Goal: Register for event/course

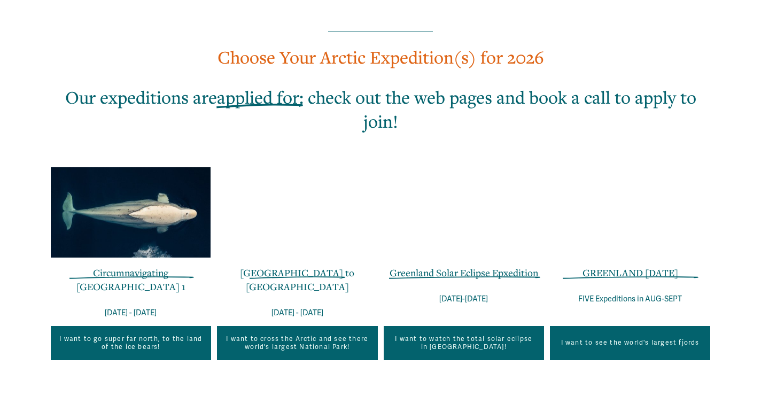
scroll to position [702, 0]
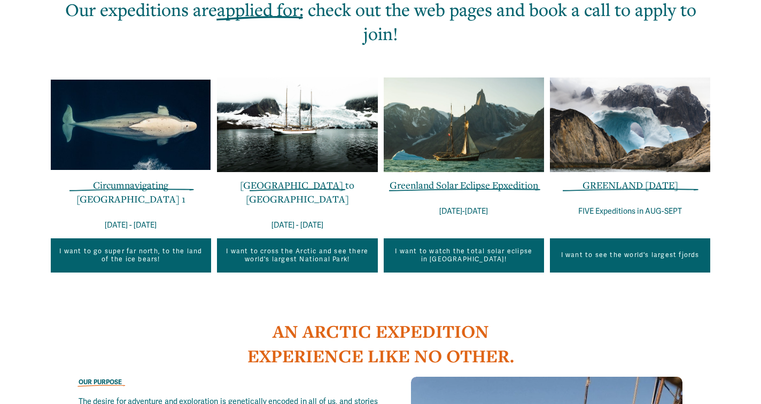
click at [374, 260] on link "I want to cross the Arctic and see there world's largest National Park!" at bounding box center [297, 255] width 160 height 34
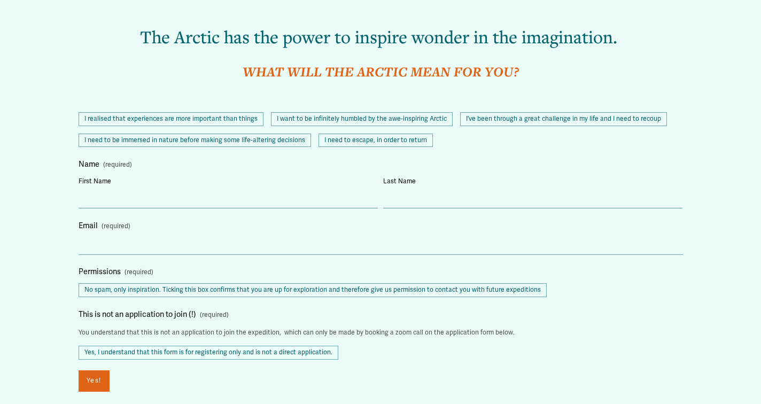
scroll to position [1425, 0]
click at [343, 283] on span "No spam, only inspiration. Ticking this box confirms that you are up for explor…" at bounding box center [313, 290] width 468 height 14
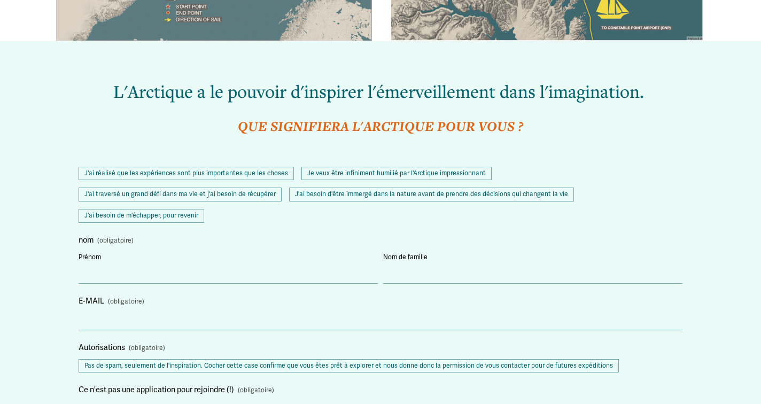
scroll to position [1345, 0]
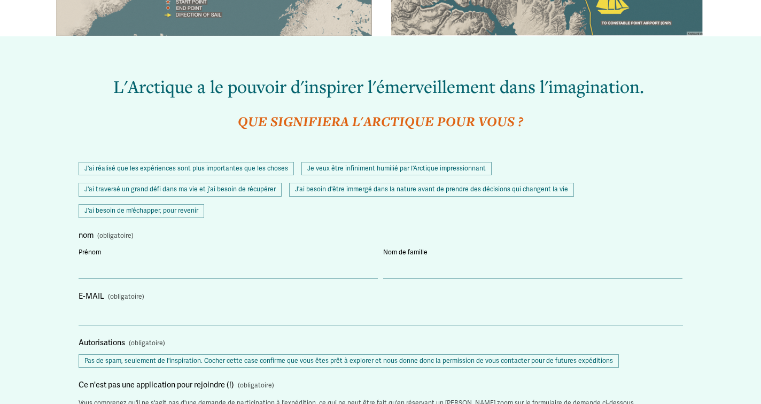
click at [426, 171] on span "Je veux être infiniment humilié par l'Arctique impressionnant" at bounding box center [397, 169] width 190 height 14
click at [366, 270] on input "Prénom" at bounding box center [228, 269] width 299 height 20
type input "********"
type input "*********"
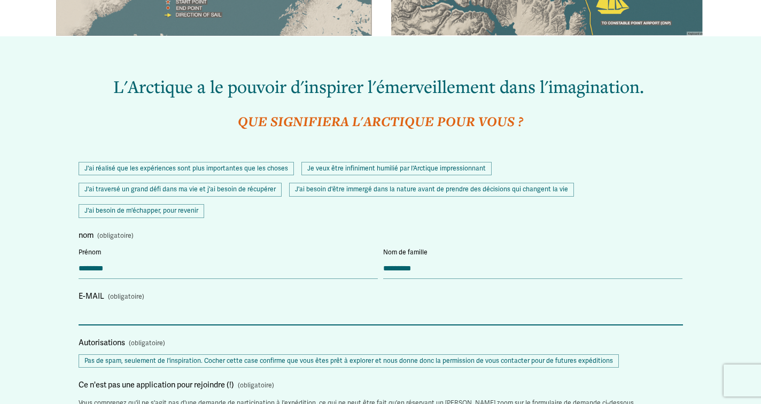
type input "**********"
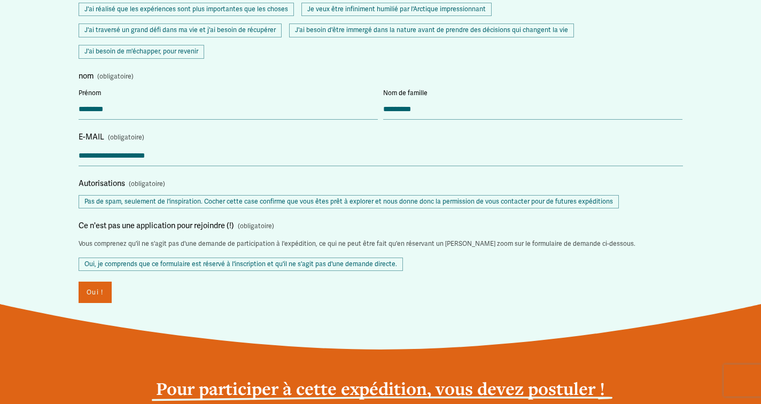
scroll to position [1505, 0]
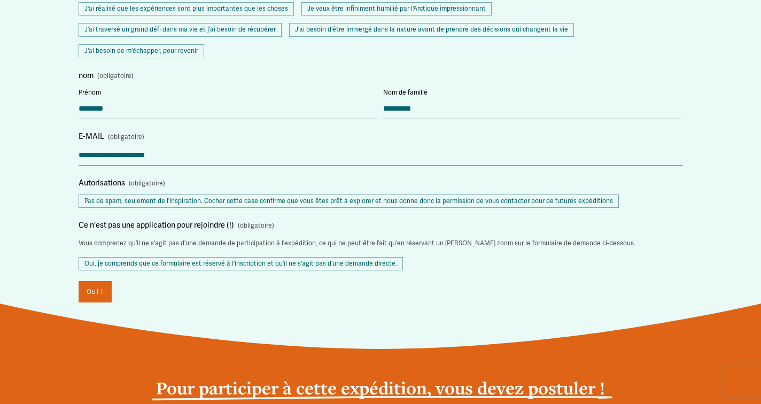
click at [214, 198] on span "Pas de spam, seulement de l'inspiration. Cocher cette case confirme que vous êt…" at bounding box center [349, 202] width 541 height 14
click at [199, 199] on span "Pas de spam, seulement de l'inspiration. Cocher cette case confirme que vous êt…" at bounding box center [349, 202] width 541 height 14
click at [138, 258] on span "Oui, je comprends que ce formulaire est réservé à l'inscription et qu'il ne s'a…" at bounding box center [241, 264] width 325 height 14
click at [91, 289] on button "Yes! Oui !" at bounding box center [95, 291] width 33 height 21
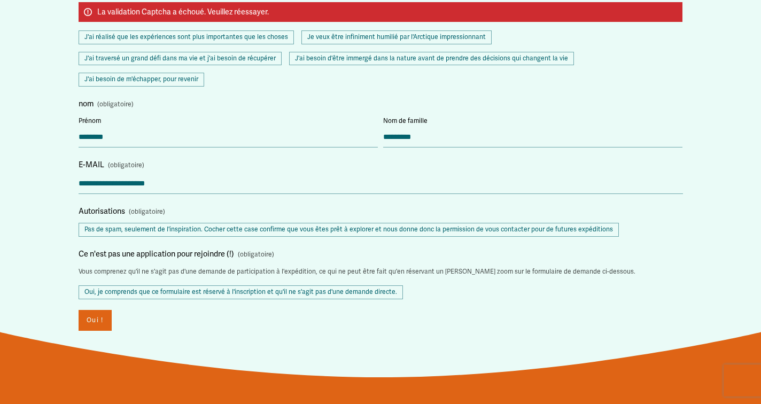
scroll to position [1502, 0]
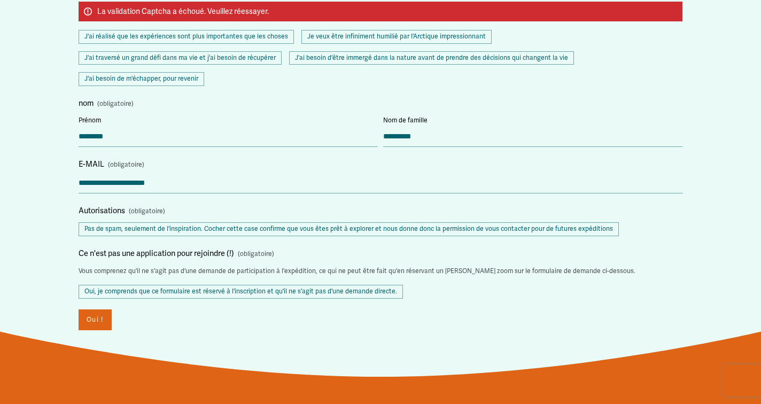
click at [145, 227] on span "Pas de spam, seulement de l'inspiration. Cocher cette case confirme que vous êt…" at bounding box center [349, 229] width 541 height 14
click at [147, 287] on span "Oui, je comprends que ce formulaire est réservé à l'inscription et qu'il ne s'a…" at bounding box center [241, 292] width 325 height 14
click at [93, 315] on button "Yes! Oui !" at bounding box center [95, 320] width 33 height 21
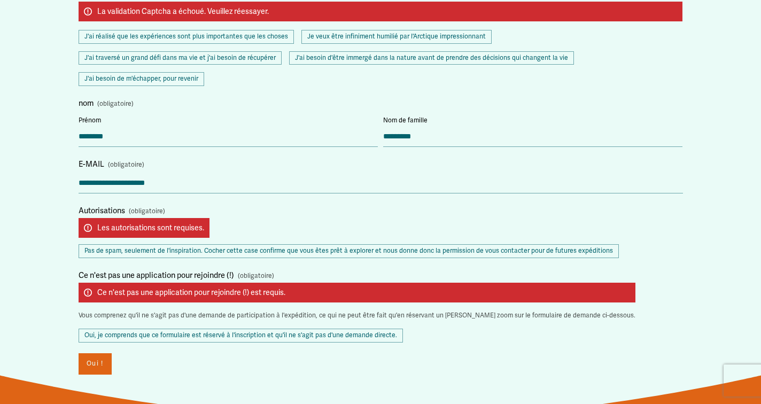
click at [143, 249] on span "Pas de spam, seulement de l'inspiration. Cocher cette case confirme que vous êt…" at bounding box center [349, 251] width 541 height 14
click at [143, 250] on span "Pas de spam, seulement de l'inspiration. Cocher cette case confirme que vous êt…" at bounding box center [349, 251] width 541 height 14
click at [139, 335] on span "Oui, je comprends que ce formulaire est réservé à l'inscription et qu'il ne s'a…" at bounding box center [241, 336] width 325 height 14
click at [94, 356] on button "Yes! Oui !" at bounding box center [95, 363] width 33 height 21
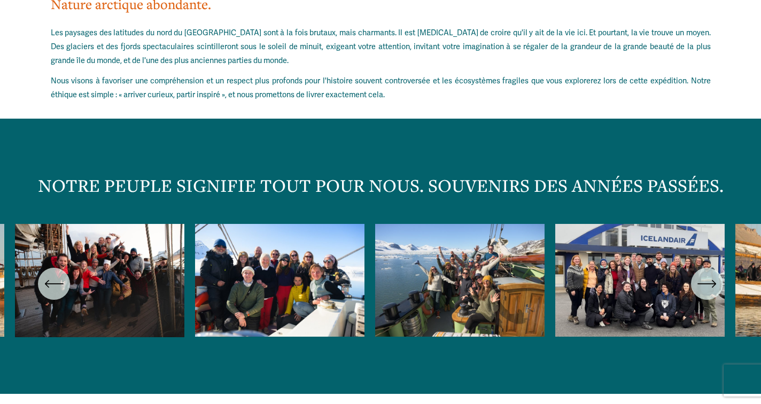
scroll to position [3805, 0]
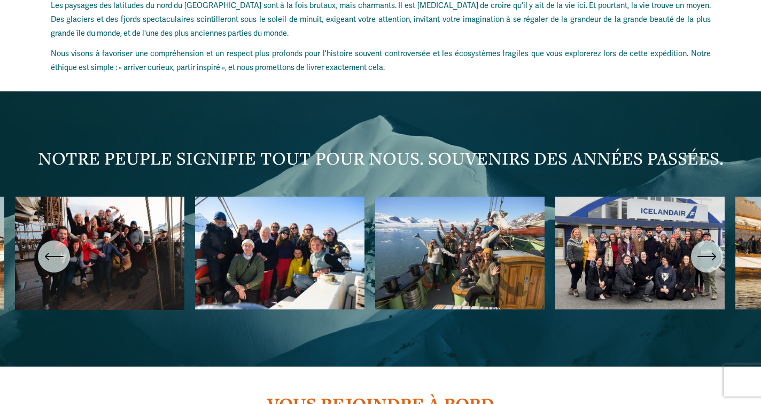
click at [130, 211] on ul "Carrousel" at bounding box center [380, 257] width 731 height 120
click at [706, 247] on icon "SUIVANT" at bounding box center [707, 256] width 19 height 19
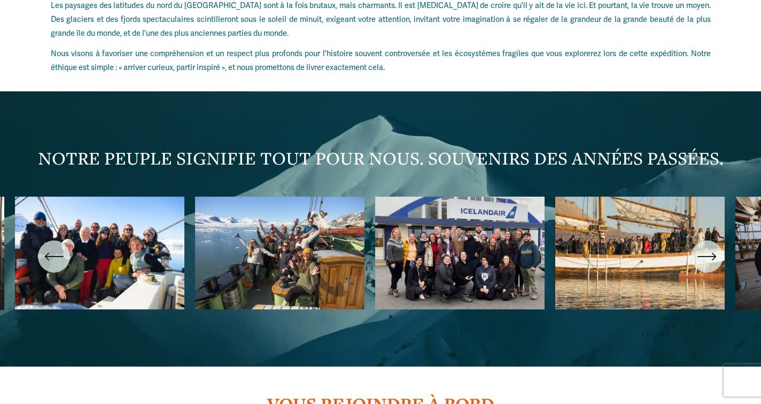
click at [706, 247] on icon "SUIVANT" at bounding box center [707, 256] width 19 height 19
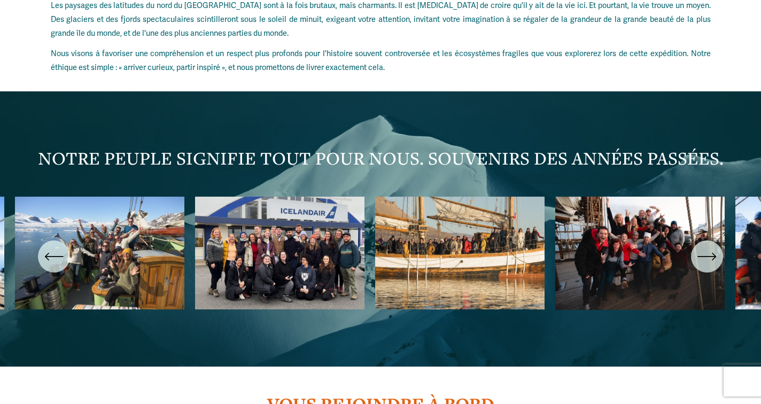
click at [706, 247] on icon "SUIVANT" at bounding box center [707, 256] width 19 height 19
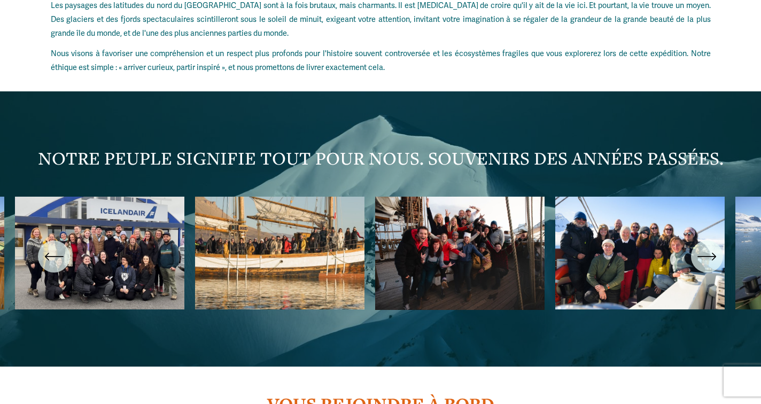
click at [706, 247] on icon "SUIVANT" at bounding box center [707, 256] width 19 height 19
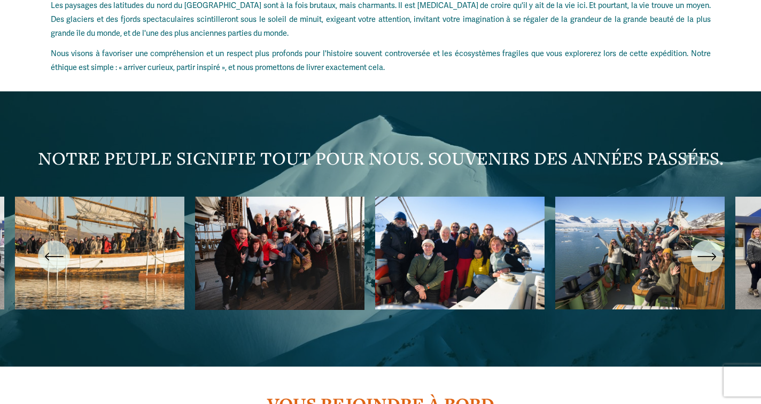
click at [713, 247] on icon "SUIVANT" at bounding box center [707, 256] width 19 height 19
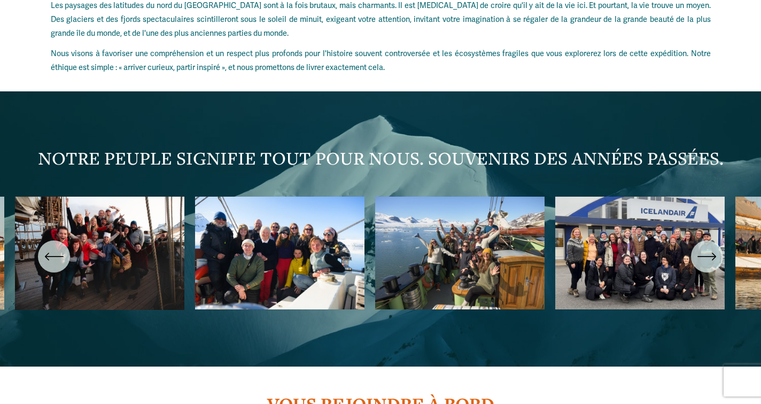
click at [668, 212] on ul "Carrousel" at bounding box center [380, 257] width 731 height 120
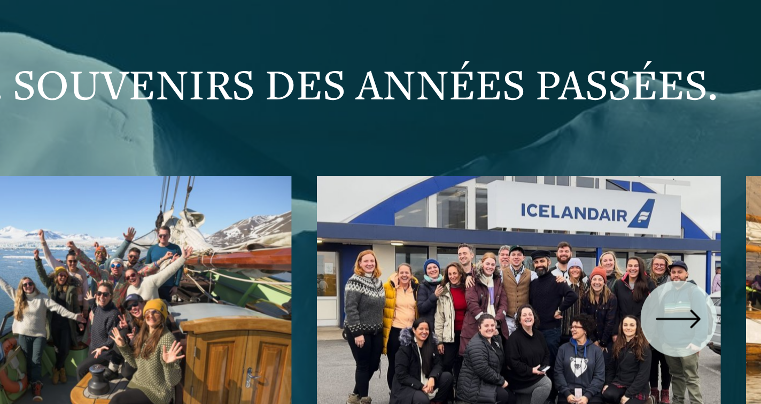
click at [698, 257] on icon "SUIVANT" at bounding box center [706, 257] width 17 height 0
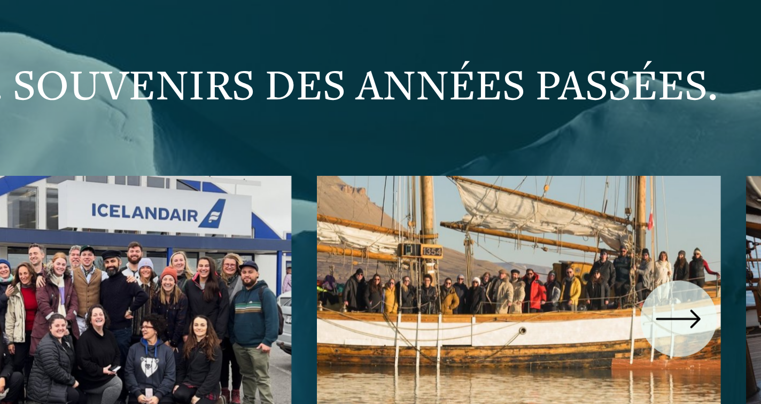
click at [698, 247] on icon "SUIVANT" at bounding box center [707, 256] width 19 height 19
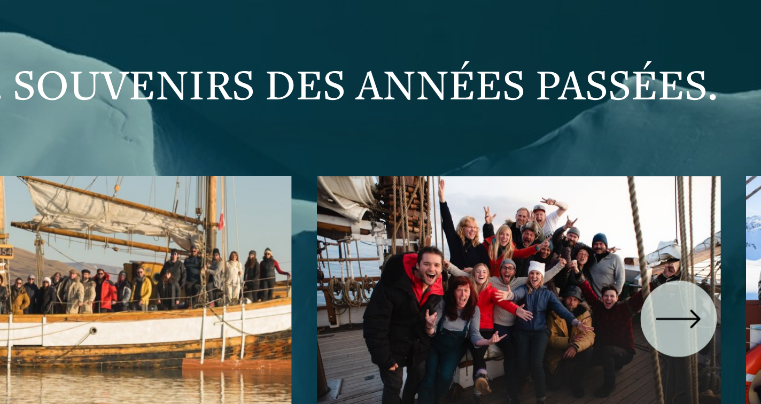
click at [698, 247] on icon "SUIVANT" at bounding box center [707, 256] width 19 height 19
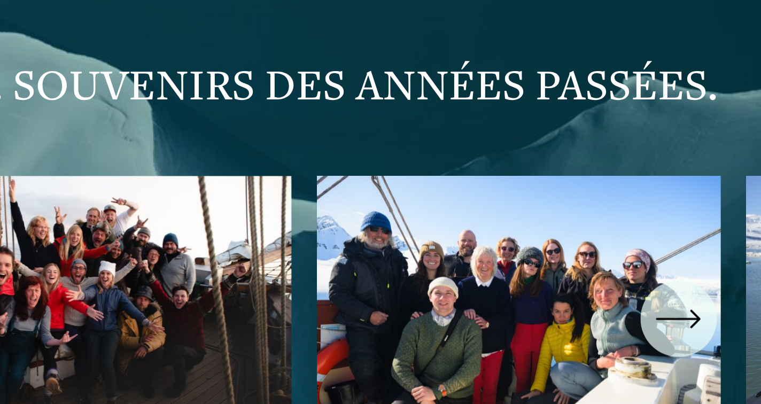
click at [698, 247] on icon "SUIVANT" at bounding box center [707, 256] width 19 height 19
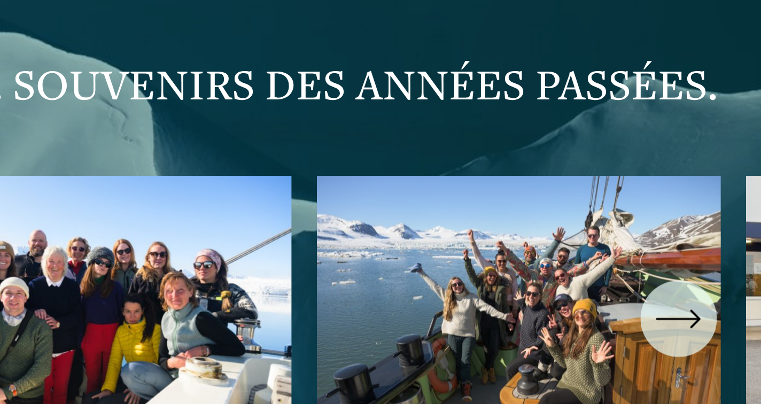
click at [698, 247] on icon "SUIVANT" at bounding box center [707, 256] width 19 height 19
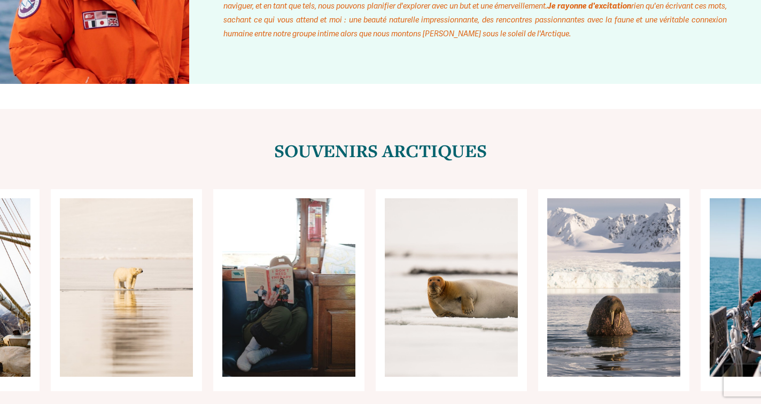
scroll to position [5302, 0]
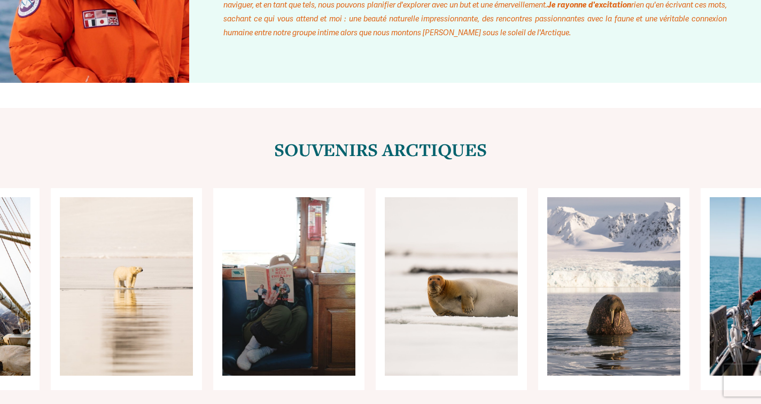
click at [433, 221] on ul "Carrousel" at bounding box center [381, 289] width 660 height 202
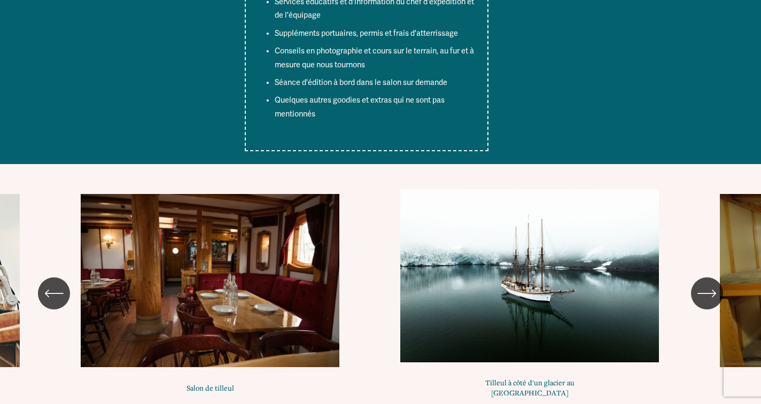
scroll to position [6192, 0]
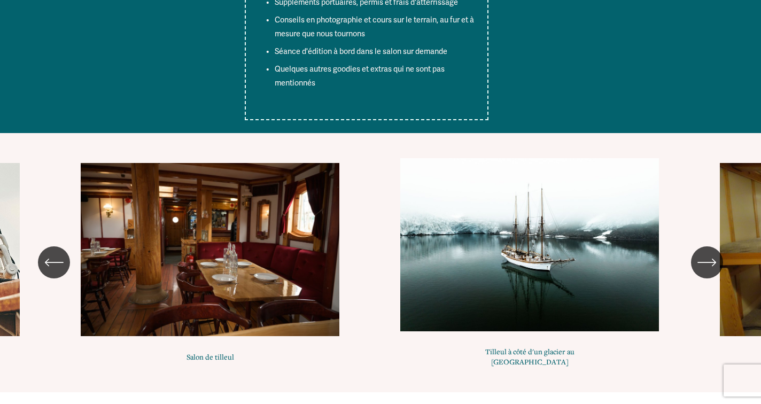
click at [709, 253] on icon "SUIVANT" at bounding box center [707, 262] width 19 height 19
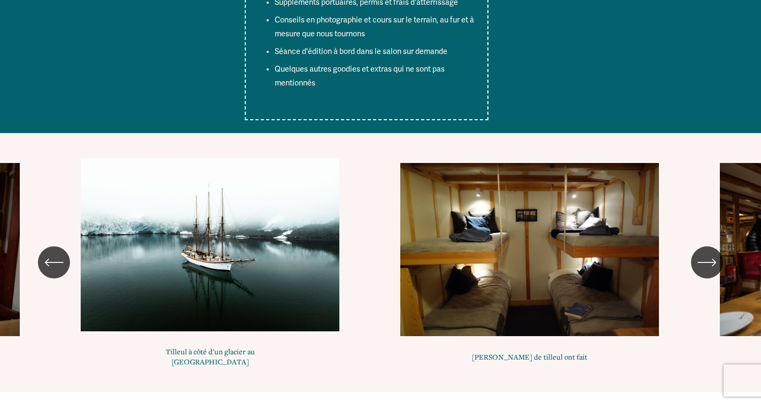
click at [709, 253] on icon "SUIVANT" at bounding box center [707, 262] width 19 height 19
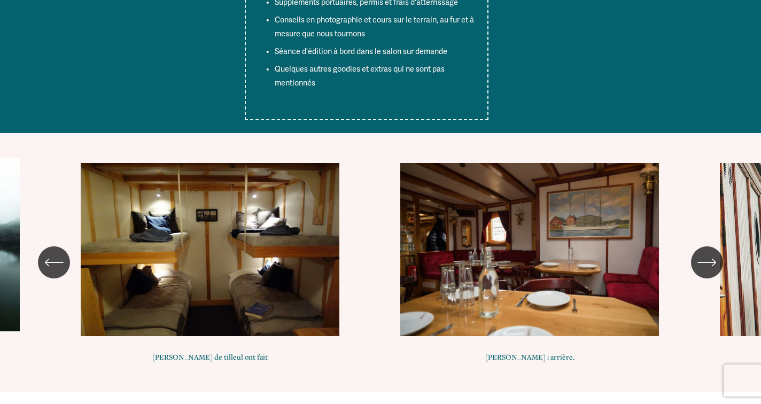
click at [709, 253] on icon "SUIVANT" at bounding box center [707, 262] width 19 height 19
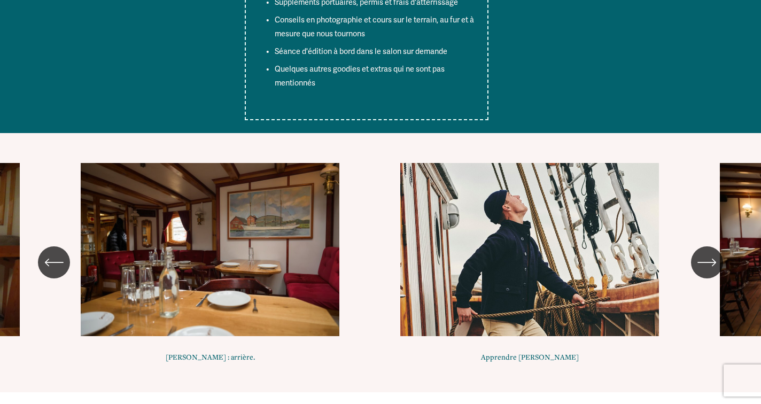
click at [504, 174] on ul "Salon de tilleul Tilleul à côté d'un glacier au [GEOGRAPHIC_DATA]" at bounding box center [381, 262] width 660 height 209
click at [709, 253] on icon "SUIVANT" at bounding box center [707, 262] width 19 height 19
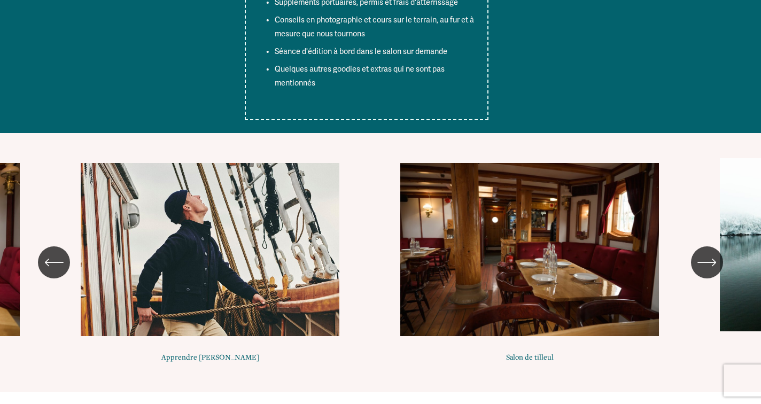
click at [709, 253] on icon "SUIVANT" at bounding box center [707, 262] width 19 height 19
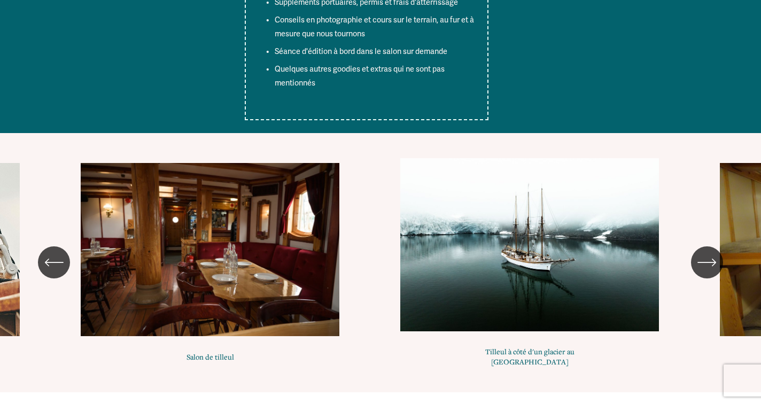
click at [709, 253] on icon "SUIVANT" at bounding box center [707, 262] width 19 height 19
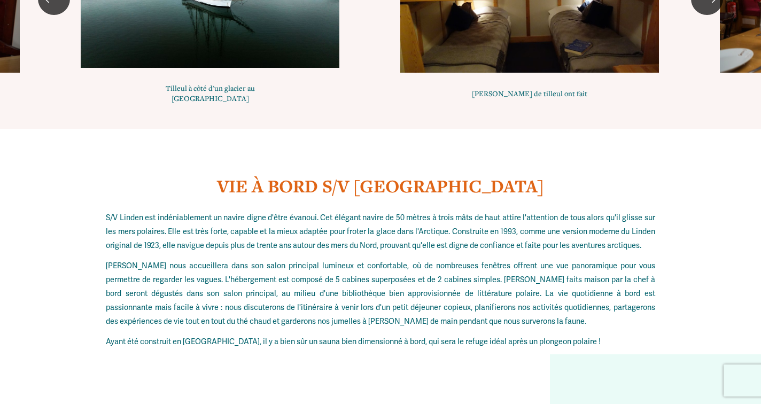
scroll to position [6460, 0]
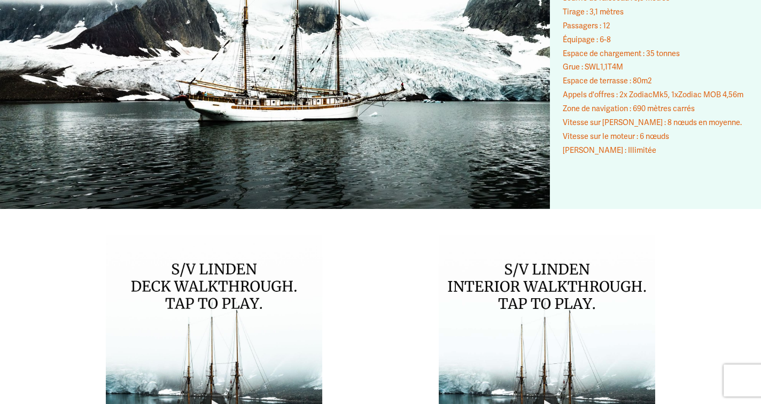
click at [563, 235] on div at bounding box center [547, 404] width 216 height 338
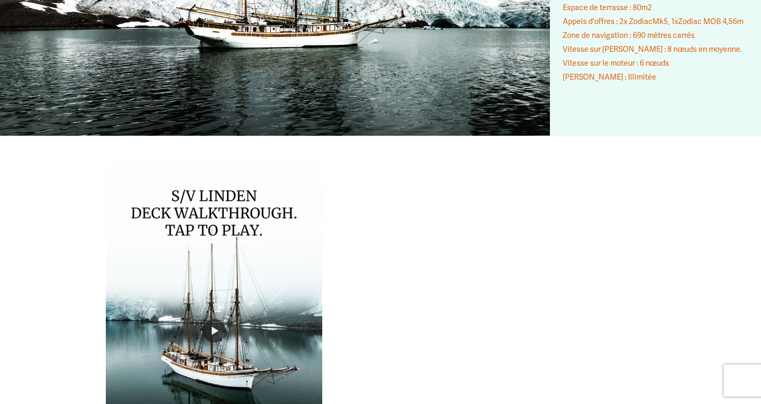
scroll to position [6994, 0]
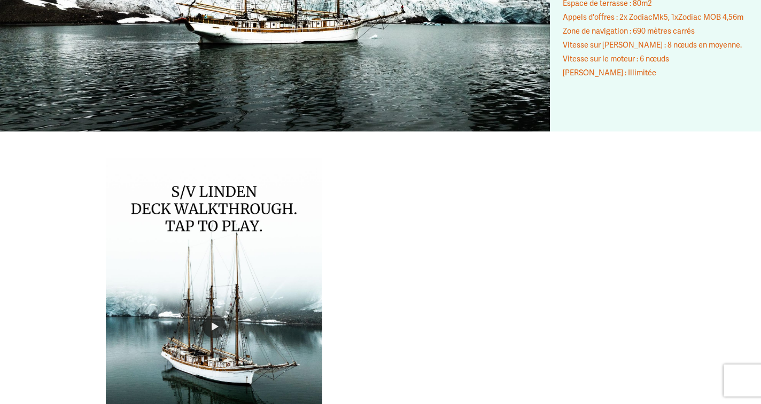
type input "***"
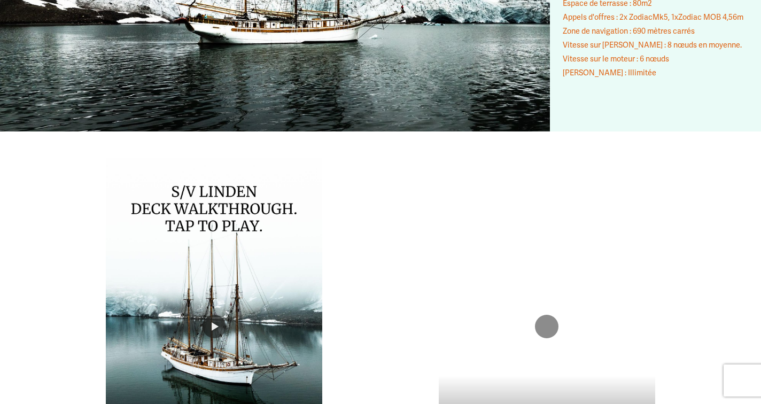
click at [275, 289] on div at bounding box center [214, 327] width 216 height 338
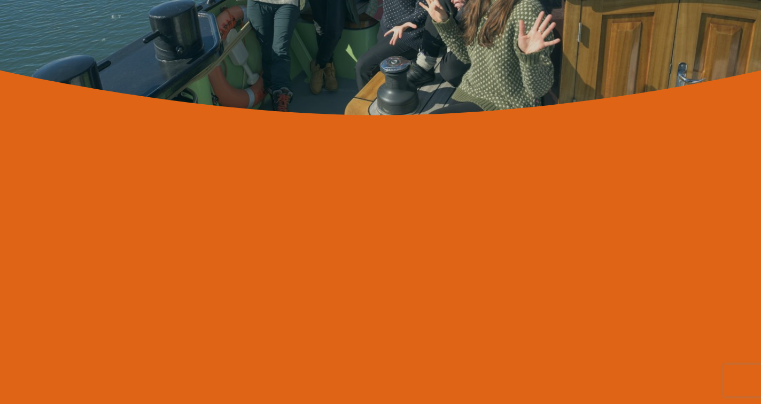
scroll to position [9521, 0]
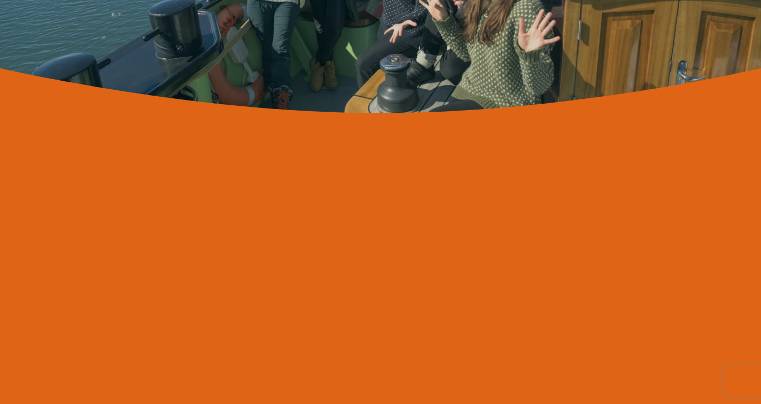
type input "***"
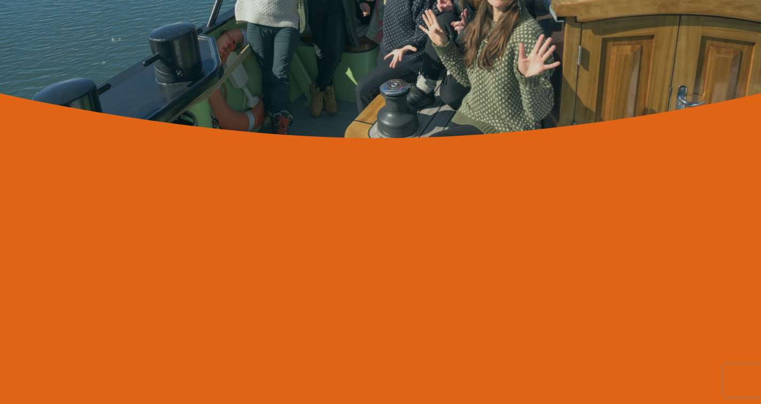
scroll to position [9494, 0]
